Goal: Task Accomplishment & Management: Complete application form

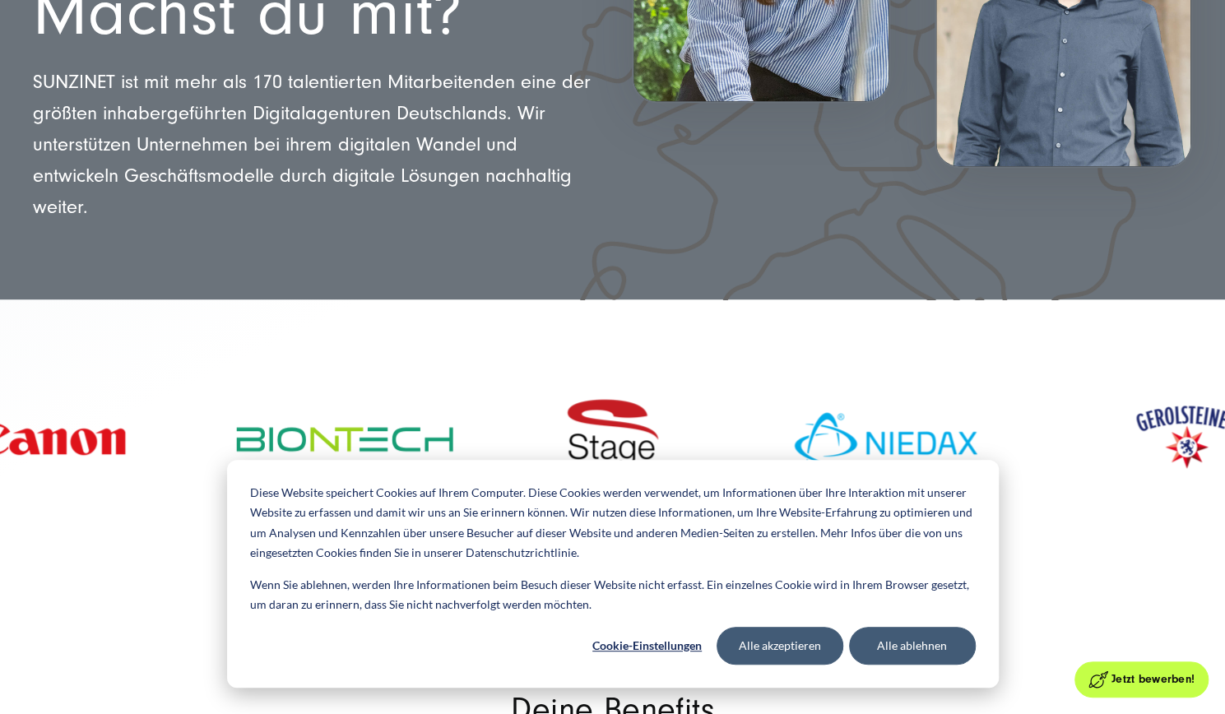
drag, startPoint x: 1229, startPoint y: 57, endPoint x: 1237, endPoint y: 110, distance: 54.0
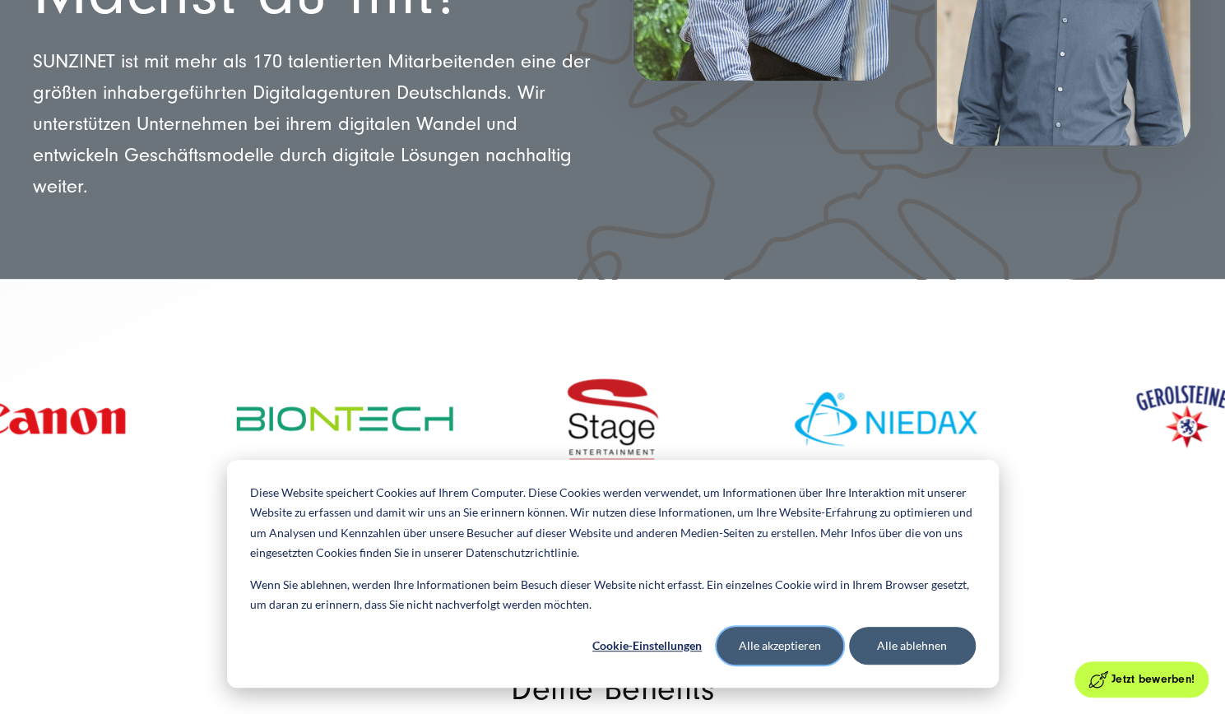
click at [804, 643] on button "Alle akzeptieren" at bounding box center [780, 646] width 127 height 38
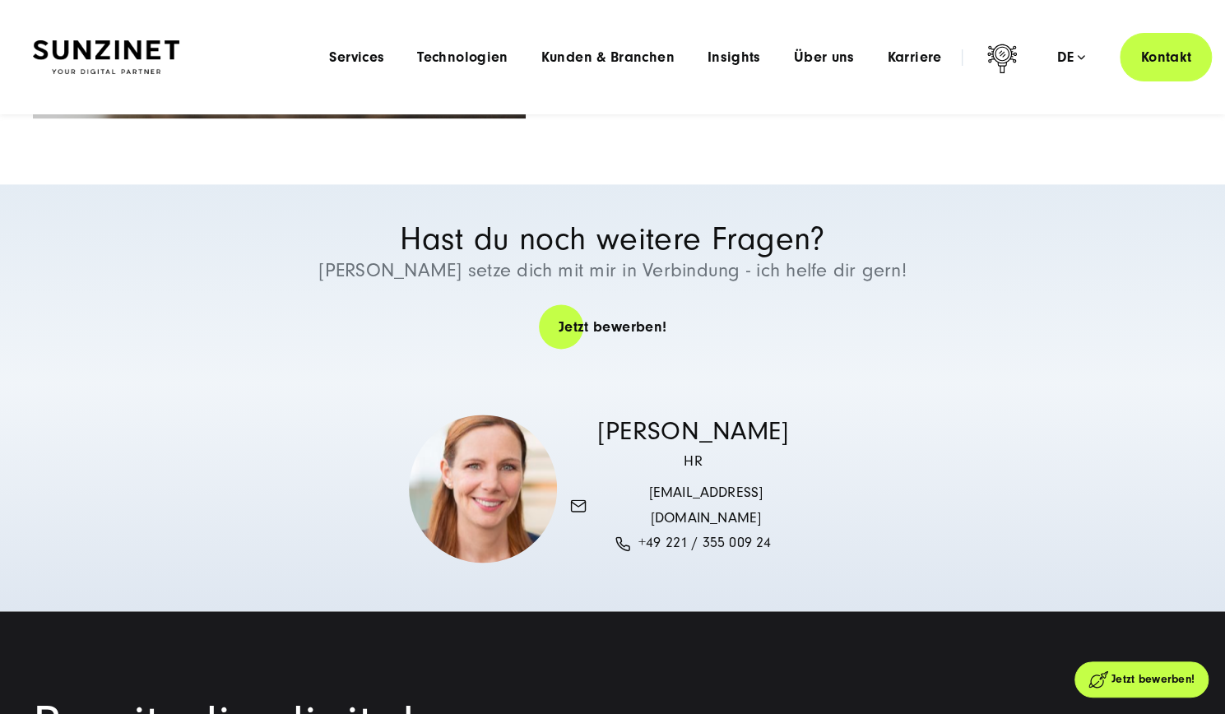
scroll to position [1381, 0]
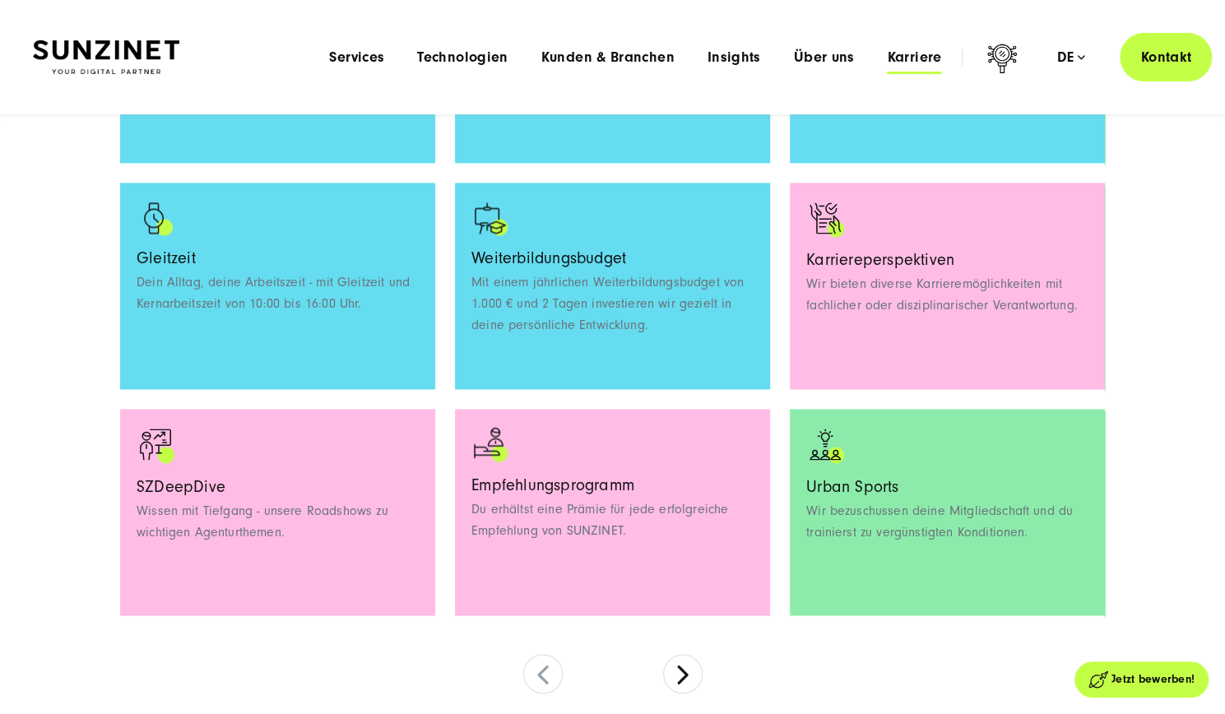
drag, startPoint x: 880, startPoint y: 57, endPoint x: 924, endPoint y: 62, distance: 43.9
click at [924, 62] on li "Karriere Menu Willkommen bei [SWIFT_CODE]! Bei uns warten neben spannenden Proj…" at bounding box center [913, 57] width 87 height 17
click at [924, 62] on span "Karriere" at bounding box center [914, 57] width 54 height 16
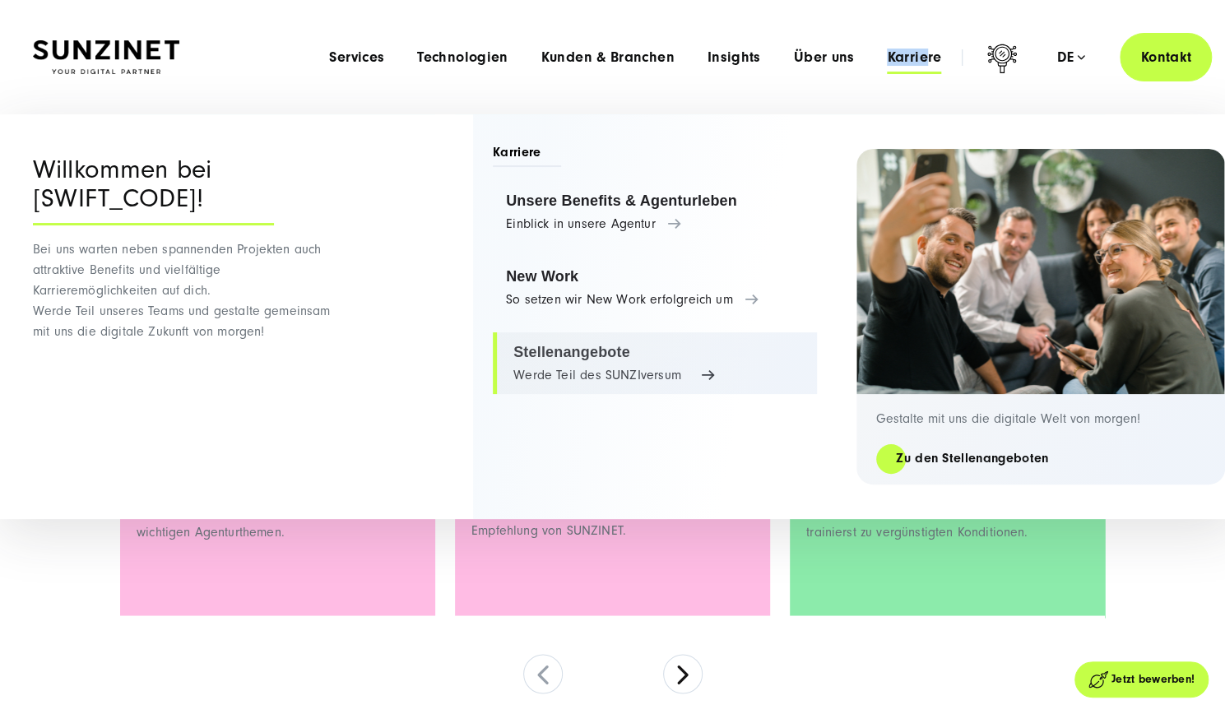
click at [630, 381] on link "Stellenangebote Werde Teil des SUNZIversum" at bounding box center [655, 363] width 324 height 63
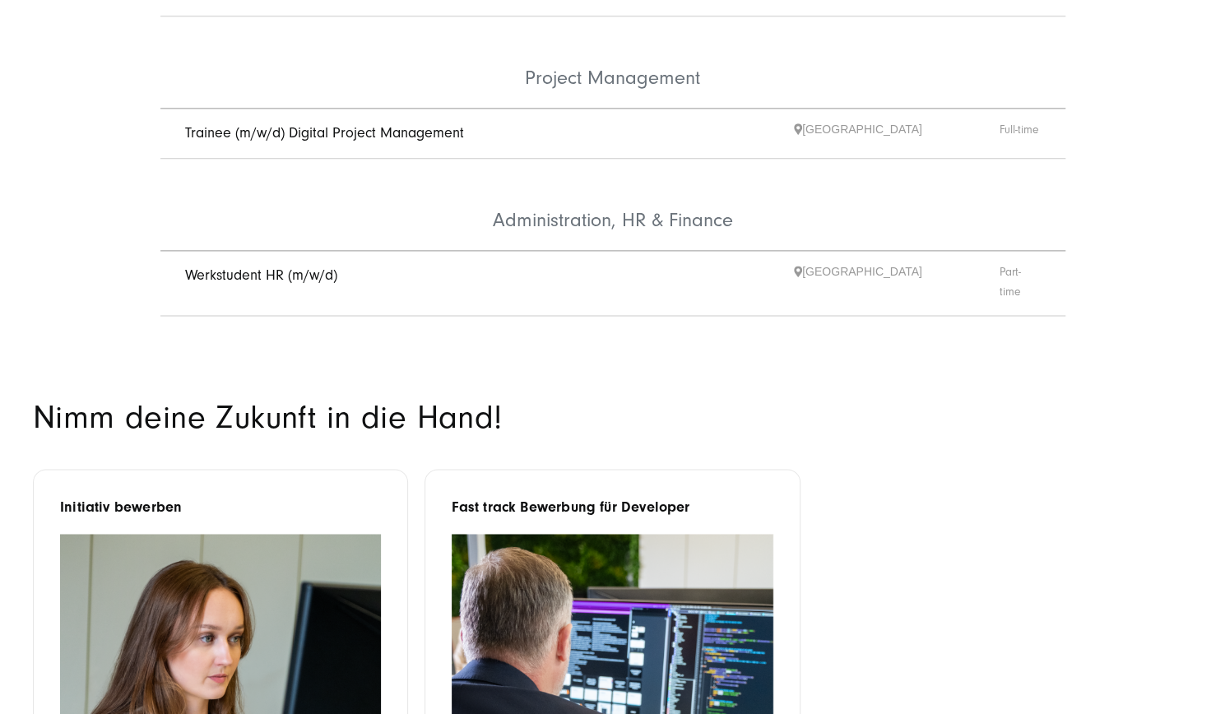
scroll to position [1221, 0]
